Goal: Navigation & Orientation: Find specific page/section

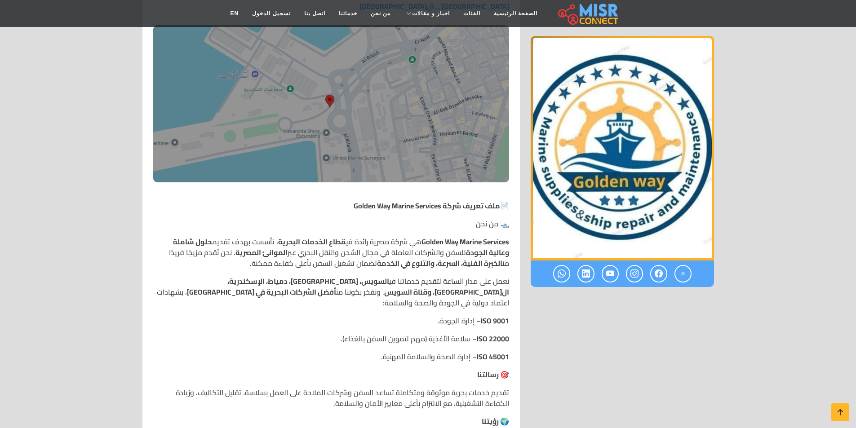
scroll to position [45, 0]
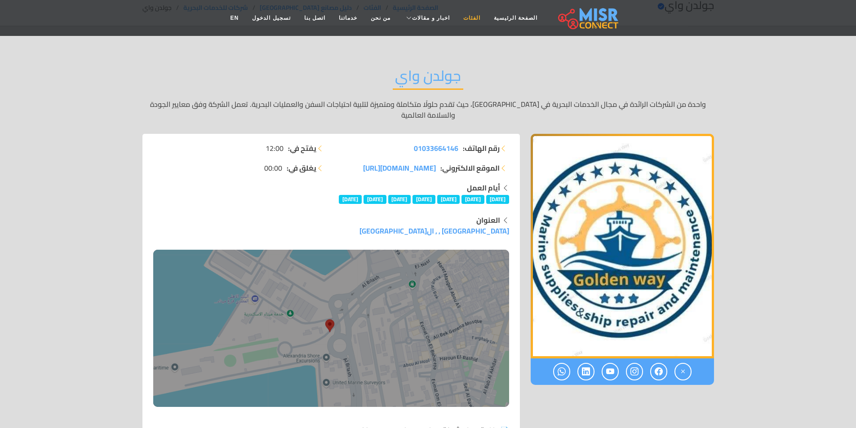
click at [457, 21] on link "الفئات" at bounding box center [472, 17] width 31 height 17
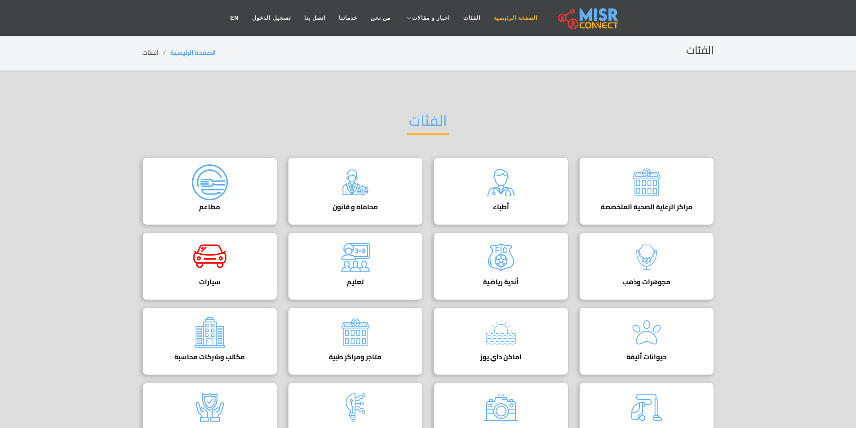
click at [487, 16] on link "الصفحة الرئيسية" at bounding box center [515, 17] width 57 height 17
